Goal: Task Accomplishment & Management: Manage account settings

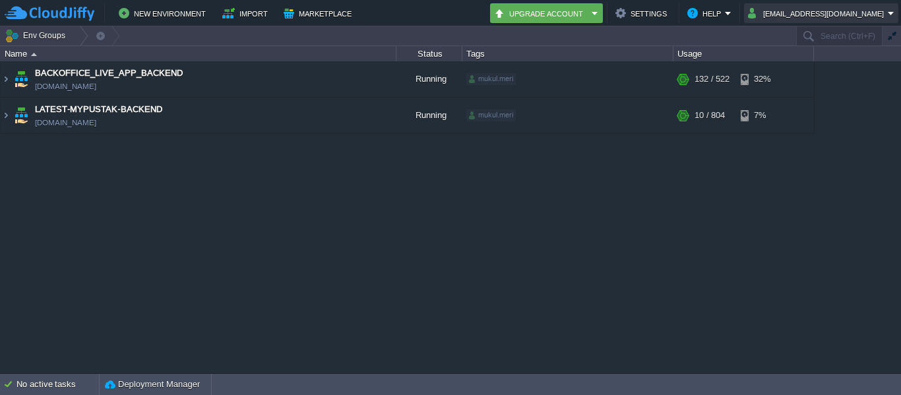
click at [866, 13] on button "[EMAIL_ADDRESS][DOMAIN_NAME]" at bounding box center [818, 13] width 140 height 16
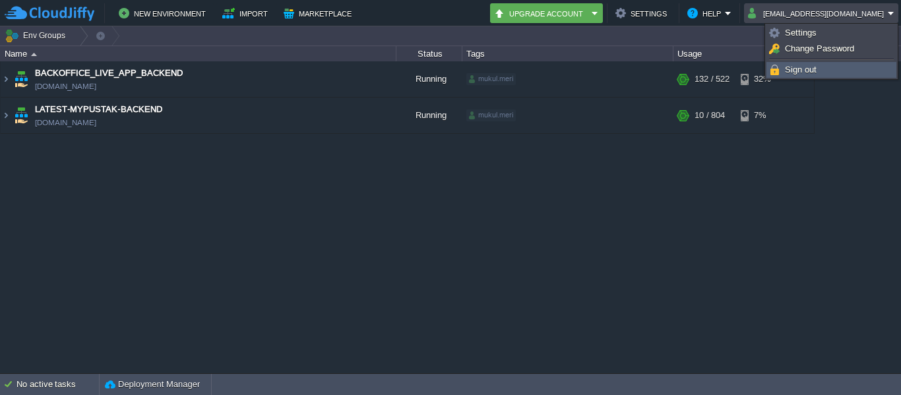
click at [803, 64] on link "Sign out" at bounding box center [831, 70] width 129 height 15
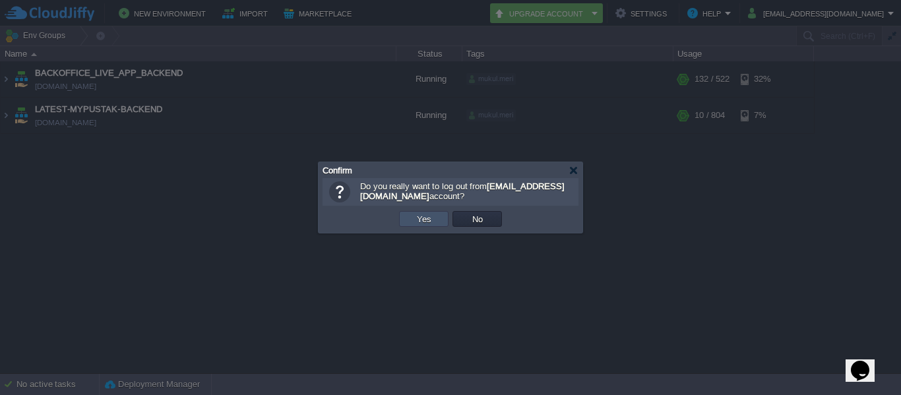
click at [425, 218] on button "Yes" at bounding box center [424, 219] width 22 height 12
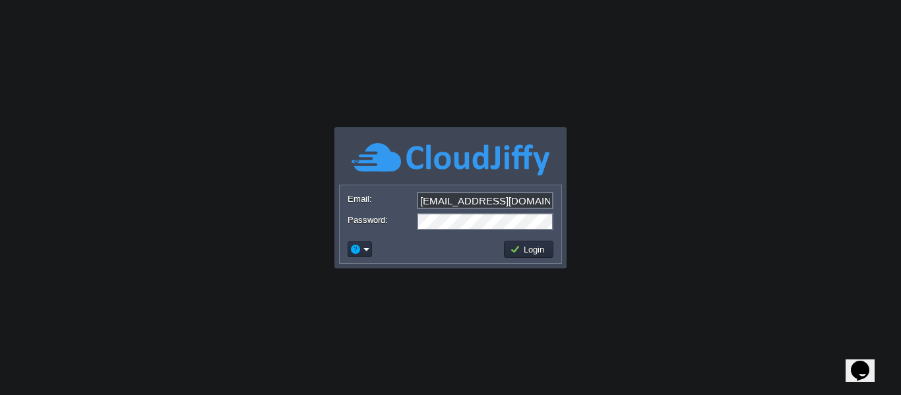
click at [452, 200] on input "[EMAIL_ADDRESS][DOMAIN_NAME]" at bounding box center [485, 200] width 136 height 17
type input "[EMAIL_ADDRESS][DOMAIN_NAME]"
click at [522, 242] on td "Login" at bounding box center [528, 249] width 49 height 17
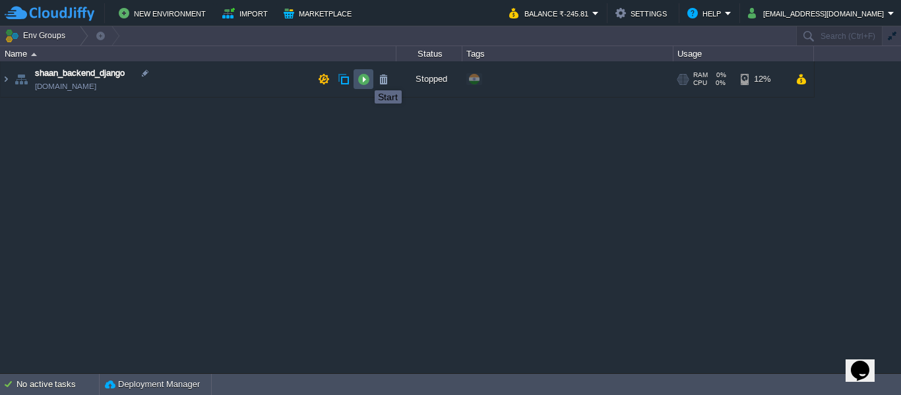
click at [365, 78] on button "button" at bounding box center [363, 79] width 12 height 12
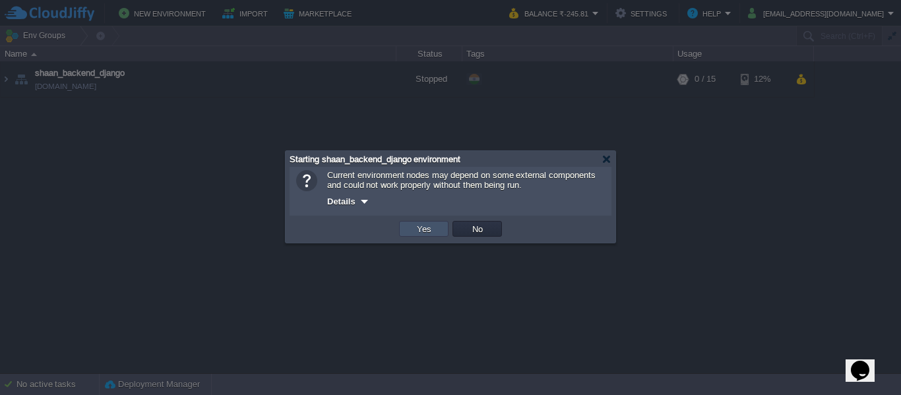
click at [419, 230] on button "Yes" at bounding box center [424, 229] width 22 height 12
